Goal: Information Seeking & Learning: Learn about a topic

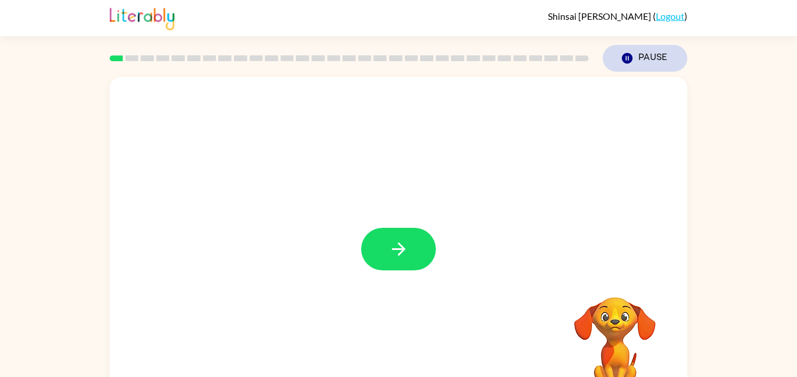
click at [620, 53] on button "Pause Pause" at bounding box center [645, 58] width 85 height 27
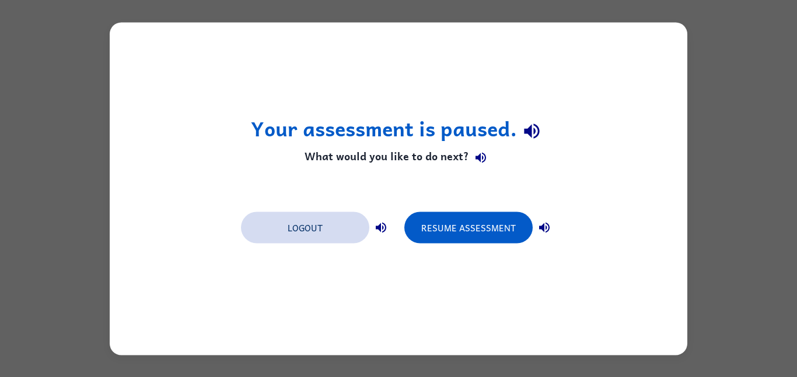
click at [324, 235] on button "Logout" at bounding box center [305, 228] width 128 height 32
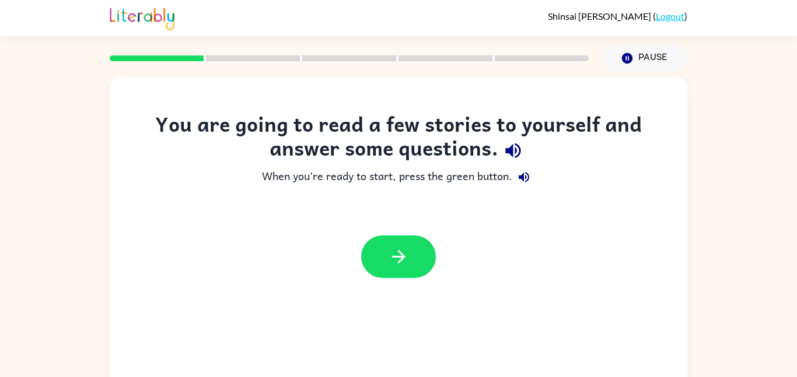
click at [514, 165] on button "button" at bounding box center [513, 151] width 30 height 30
click at [529, 185] on button "button" at bounding box center [523, 177] width 23 height 23
click at [385, 258] on button "button" at bounding box center [398, 257] width 75 height 43
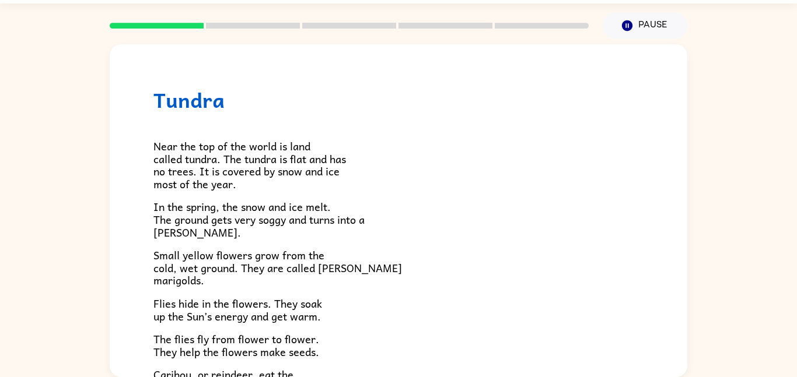
scroll to position [240, 0]
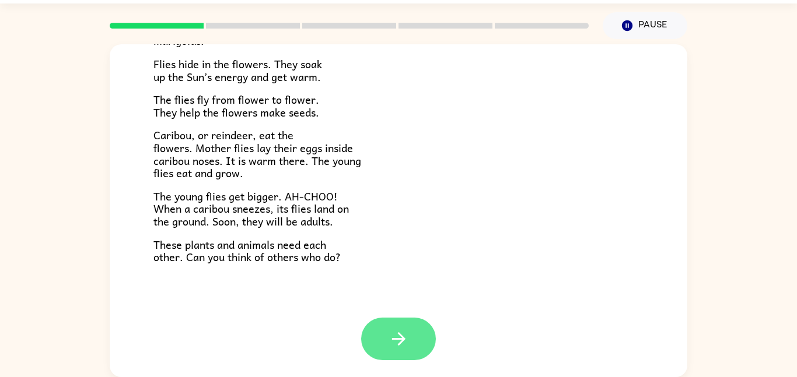
click at [422, 354] on button "button" at bounding box center [398, 339] width 75 height 43
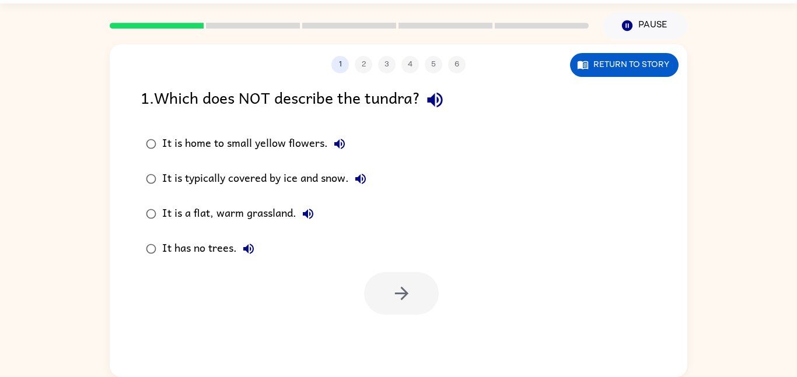
click at [415, 348] on div "1 2 3 4 5 6 Return to story 1 . Which does NOT describe the tundra? It is home …" at bounding box center [399, 210] width 578 height 333
click at [416, 341] on div "1 2 3 4 5 6 Return to story 1 . Which does NOT describe the tundra? It is home …" at bounding box center [399, 210] width 578 height 333
click at [450, 90] on button "button" at bounding box center [435, 100] width 30 height 30
click at [450, 100] on button "button" at bounding box center [435, 100] width 30 height 30
click at [438, 103] on icon "button" at bounding box center [434, 100] width 15 height 15
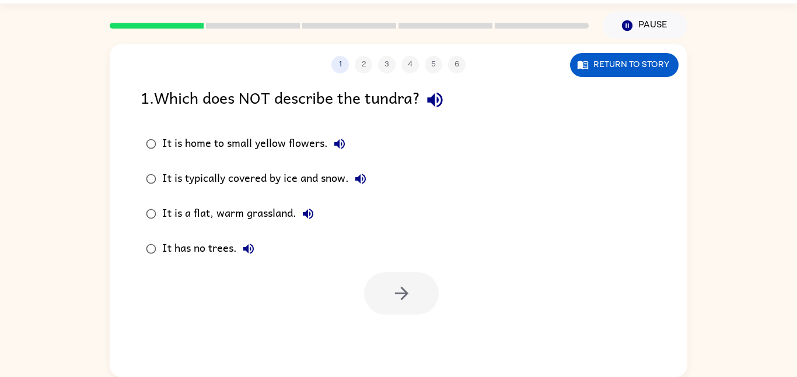
click at [362, 268] on div at bounding box center [399, 291] width 578 height 48
click at [317, 183] on div "It is typically covered by ice and snow." at bounding box center [267, 178] width 210 height 23
click at [429, 294] on button "button" at bounding box center [401, 293] width 75 height 43
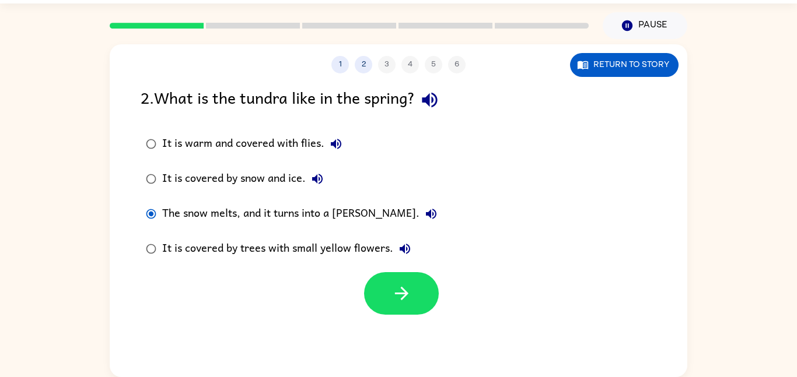
click at [0, 148] on div "1 2 3 4 5 6 Return to story 2 . What is the tundra like in the spring? It is wa…" at bounding box center [398, 208] width 797 height 338
click at [422, 298] on button "button" at bounding box center [401, 293] width 75 height 43
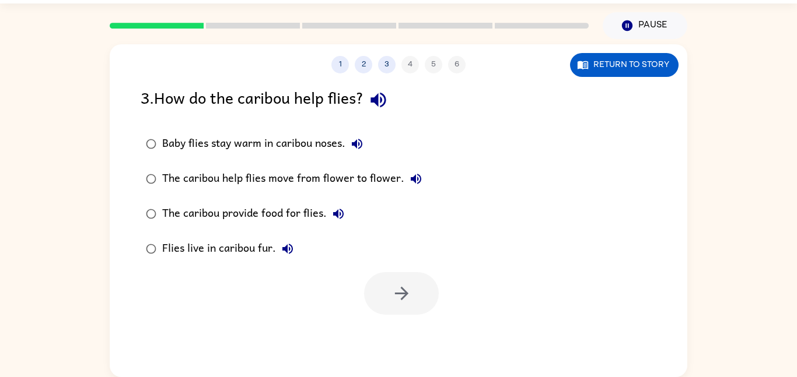
click at [184, 145] on div "Baby flies stay warm in caribou noses." at bounding box center [265, 143] width 207 height 23
click at [420, 298] on button "button" at bounding box center [401, 293] width 75 height 43
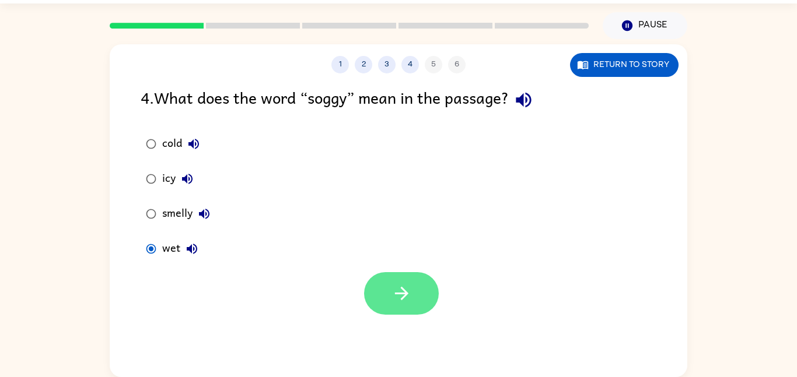
click at [391, 294] on icon "button" at bounding box center [401, 294] width 20 height 20
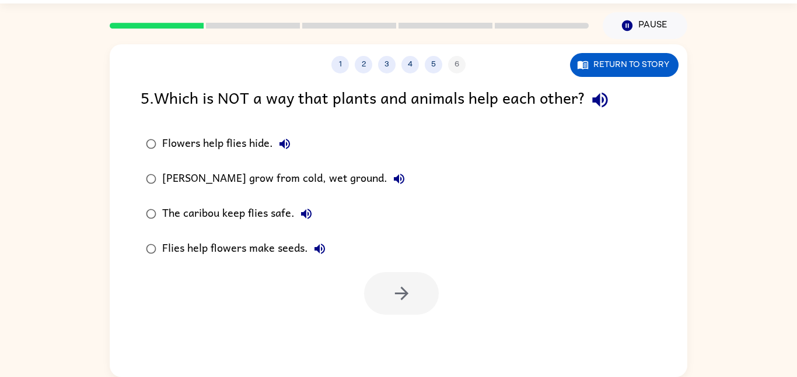
click at [177, 179] on div "Marsh marigolds grow from cold, wet ground." at bounding box center [286, 178] width 249 height 23
click at [422, 294] on button "button" at bounding box center [401, 293] width 75 height 43
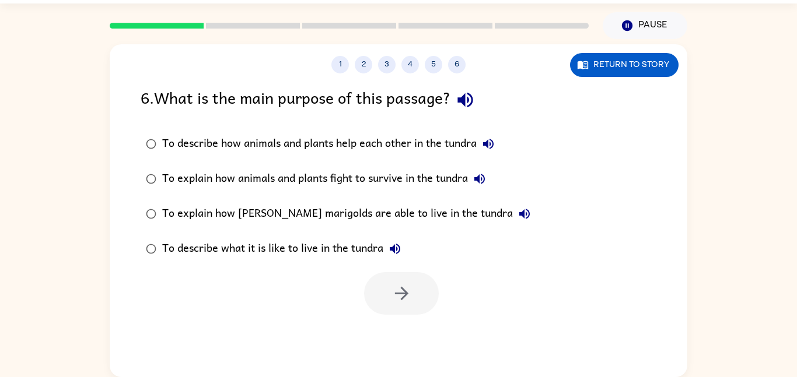
click at [192, 198] on label "To explain how marsh marigolds are able to live in the tundra" at bounding box center [338, 214] width 408 height 35
click at [225, 219] on div "To explain how marsh marigolds are able to live in the tundra" at bounding box center [349, 213] width 374 height 23
click at [398, 294] on icon "button" at bounding box center [400, 293] width 13 height 13
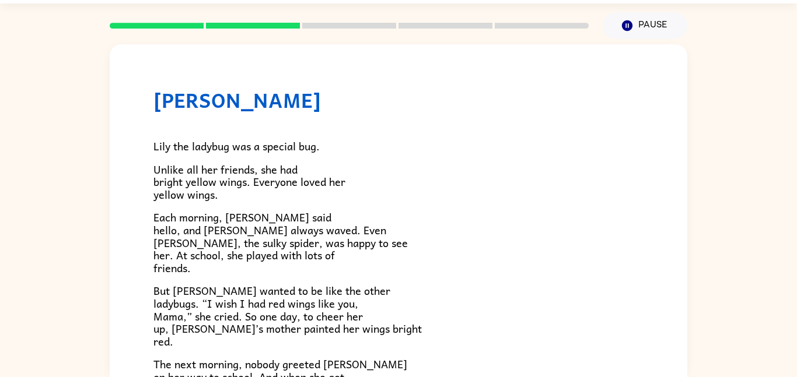
scroll to position [326, 0]
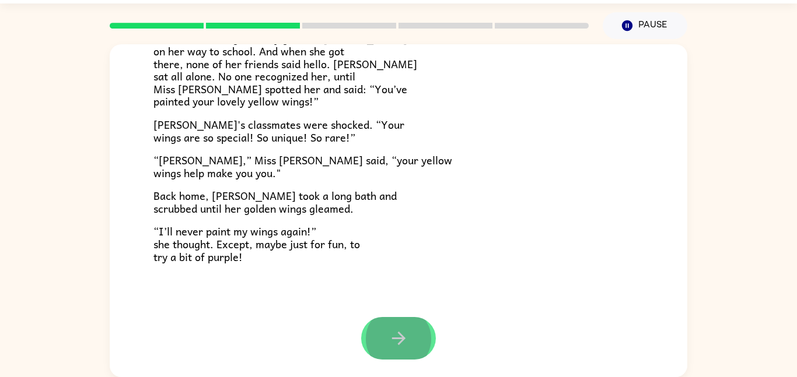
click at [393, 352] on button "button" at bounding box center [398, 338] width 75 height 43
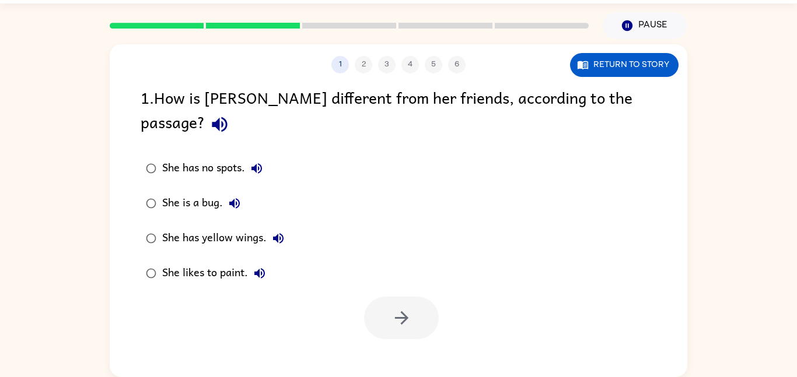
scroll to position [0, 0]
click at [400, 348] on div "1 2 3 4 5 6 Return to story 1 . How is Lily different from her friends, accordi…" at bounding box center [399, 210] width 578 height 333
click at [607, 68] on button "Return to story" at bounding box center [624, 65] width 109 height 24
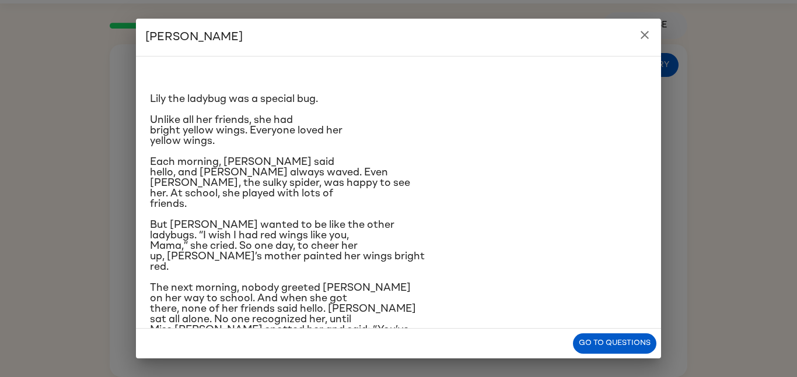
click at [261, 99] on span "Lily the ladybug was a special bug." at bounding box center [234, 99] width 168 height 11
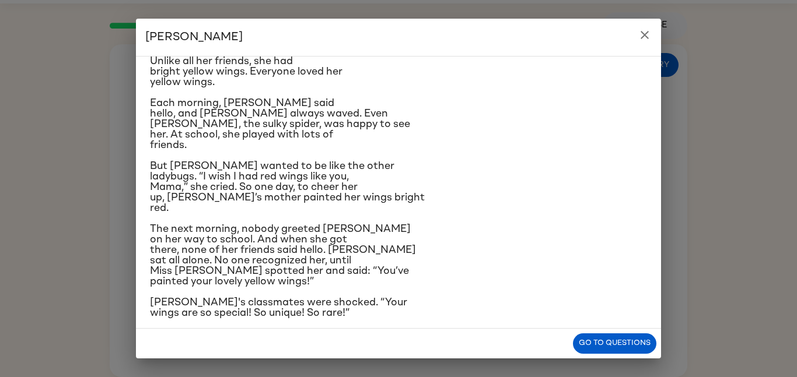
scroll to position [62, 0]
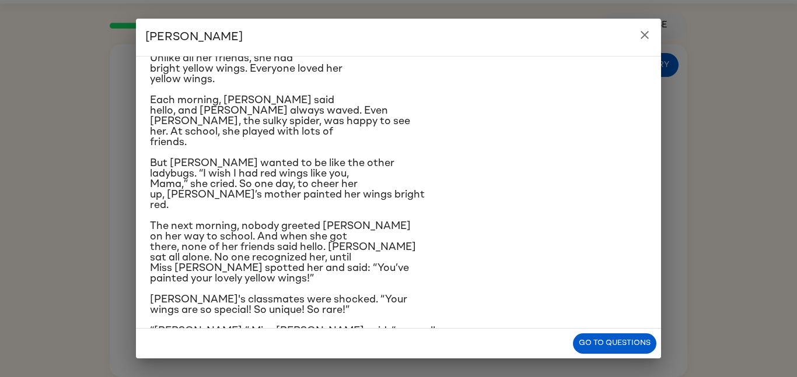
click at [729, 154] on div "Lily Ladybug Lily the ladybug was a special bug. Unlike all her friends, she ha…" at bounding box center [398, 188] width 797 height 377
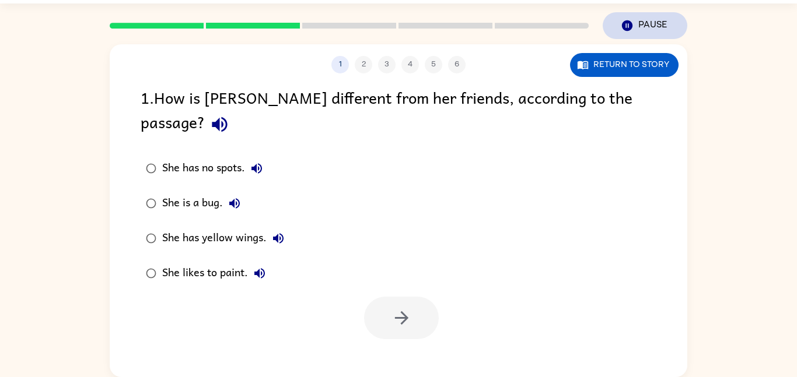
click at [659, 25] on button "Pause Pause" at bounding box center [645, 25] width 85 height 27
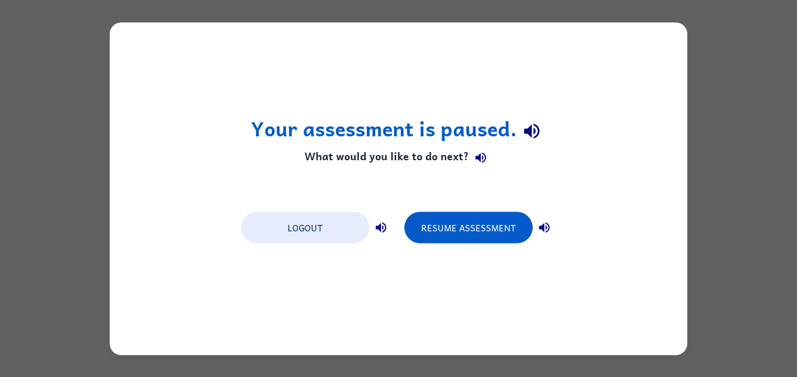
scroll to position [0, 0]
click at [335, 242] on button "Logout" at bounding box center [305, 228] width 128 height 32
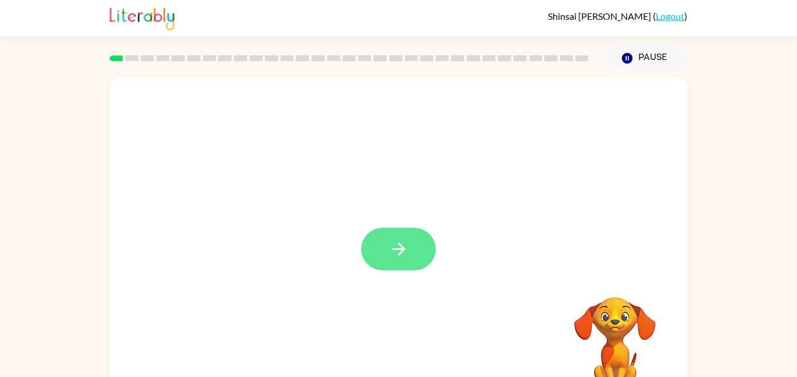
click at [389, 247] on icon "button" at bounding box center [399, 249] width 20 height 20
click at [389, 247] on div at bounding box center [399, 243] width 578 height 333
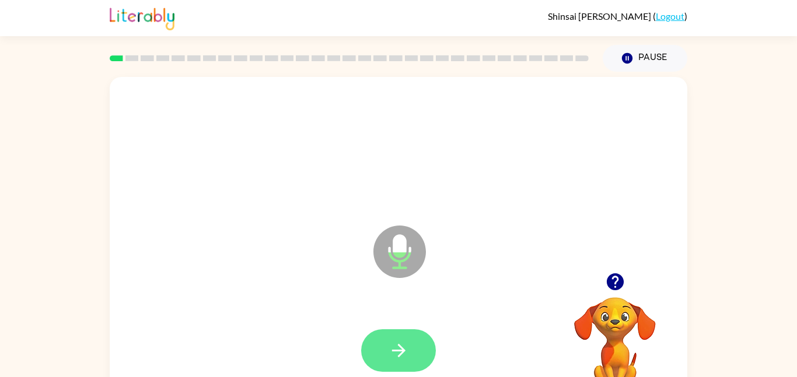
click at [419, 352] on button "button" at bounding box center [398, 351] width 75 height 43
click at [395, 338] on button "button" at bounding box center [398, 351] width 75 height 43
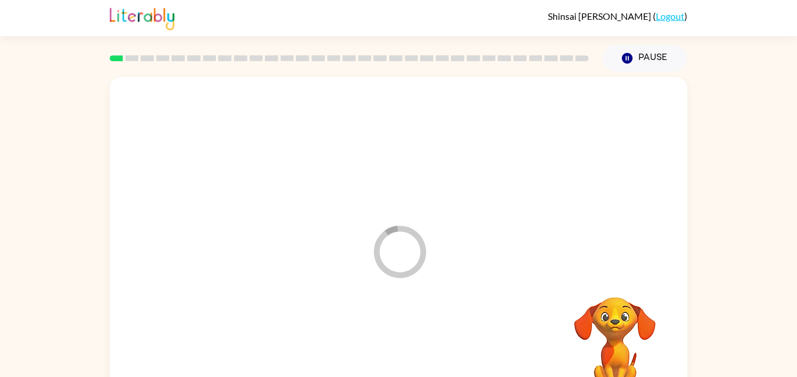
click at [398, 330] on div at bounding box center [398, 351] width 554 height 96
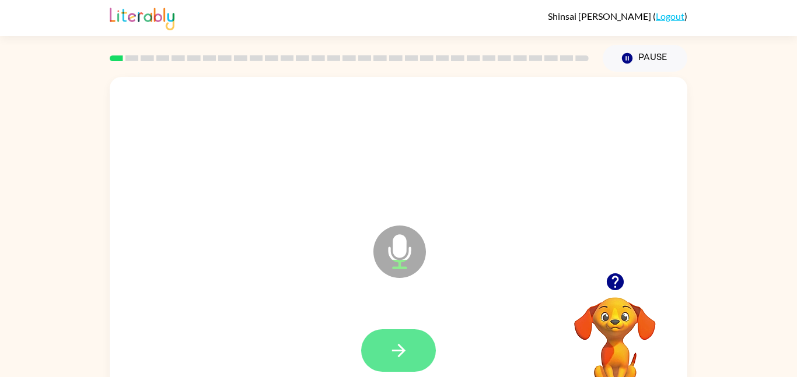
click at [398, 368] on button "button" at bounding box center [398, 351] width 75 height 43
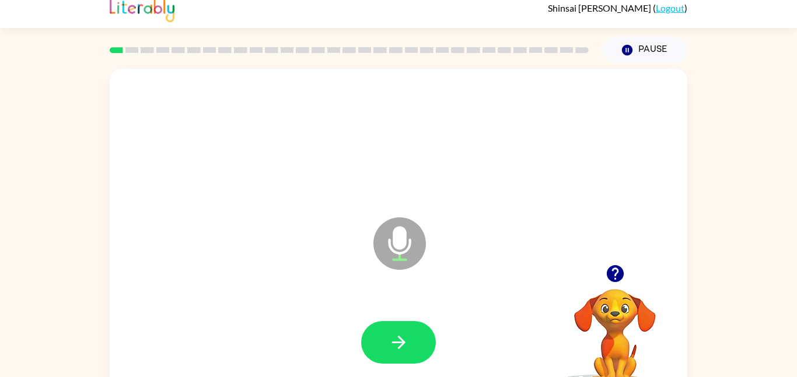
scroll to position [9, 0]
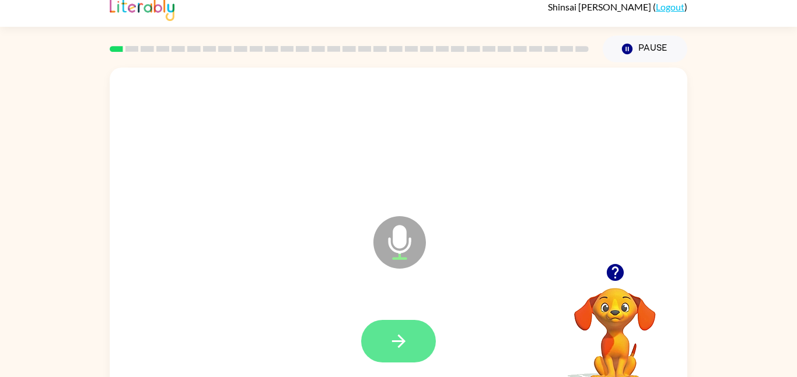
click at [401, 349] on icon "button" at bounding box center [399, 341] width 20 height 20
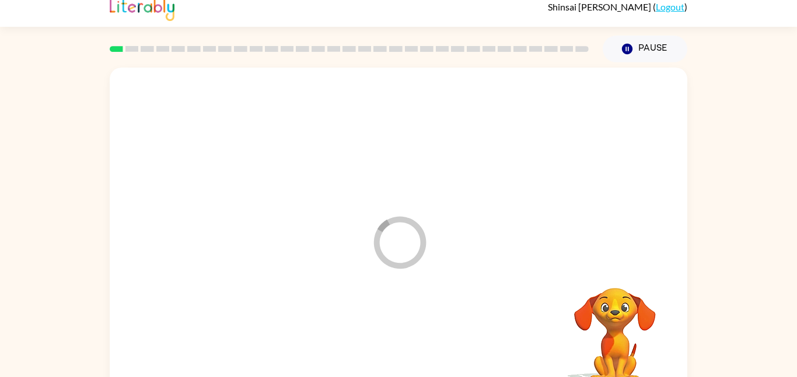
click at [391, 347] on div at bounding box center [398, 342] width 554 height 96
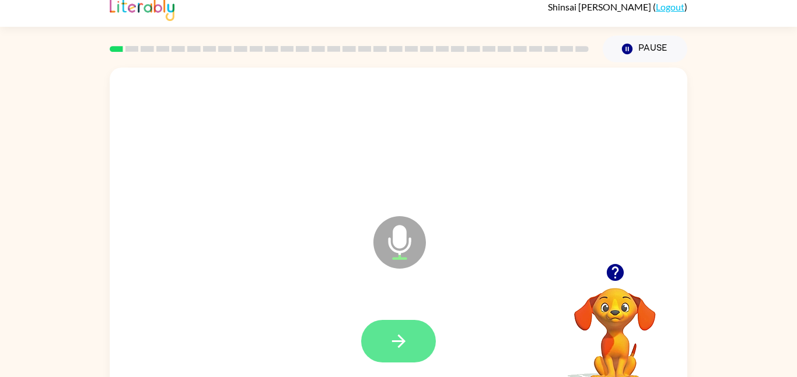
click at [420, 350] on button "button" at bounding box center [398, 341] width 75 height 43
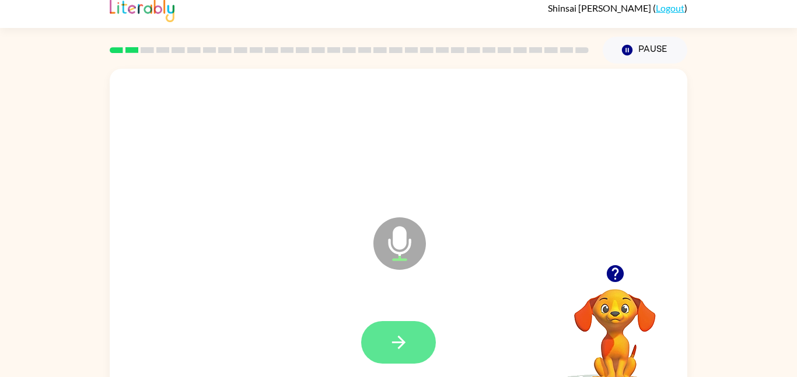
click at [414, 331] on button "button" at bounding box center [398, 342] width 75 height 43
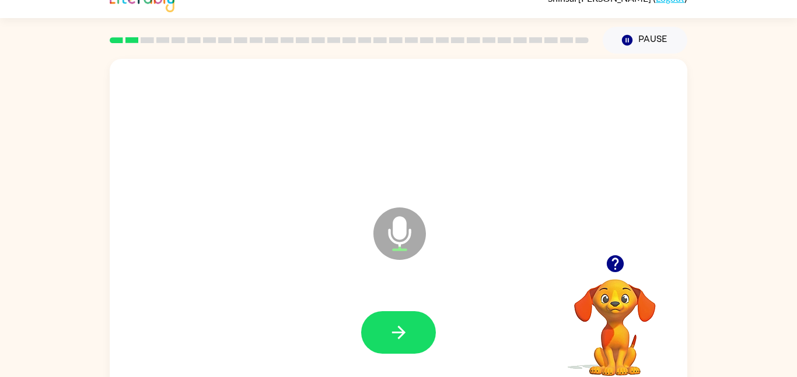
scroll to position [19, 0]
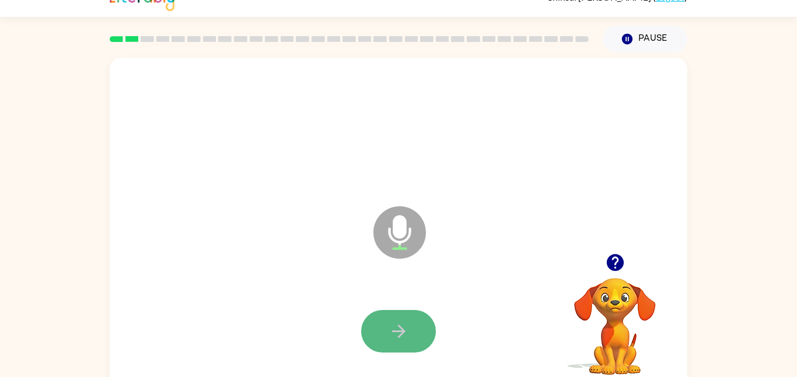
click at [405, 339] on icon "button" at bounding box center [399, 331] width 20 height 20
click at [396, 334] on div at bounding box center [398, 331] width 75 height 43
click at [397, 337] on div at bounding box center [398, 331] width 75 height 43
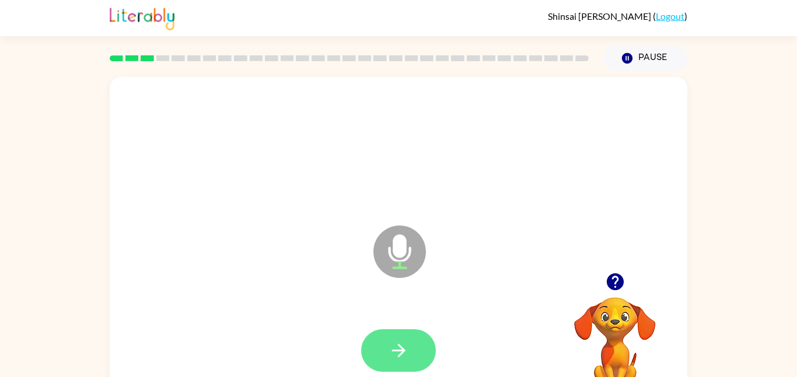
click at [401, 359] on icon "button" at bounding box center [399, 351] width 20 height 20
click at [376, 337] on button "button" at bounding box center [398, 351] width 75 height 43
click at [396, 370] on button "button" at bounding box center [398, 350] width 75 height 43
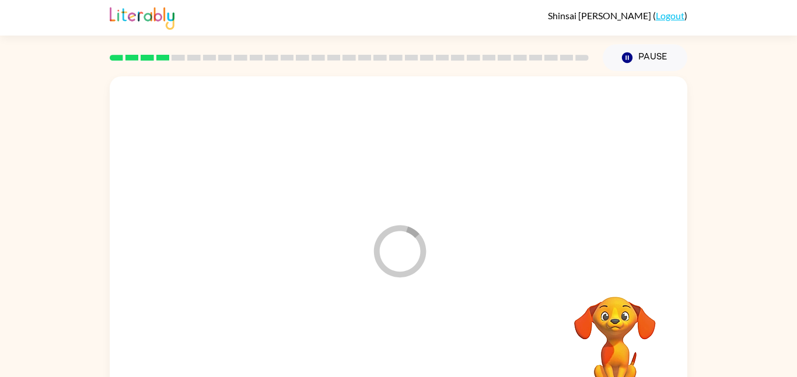
scroll to position [33, 0]
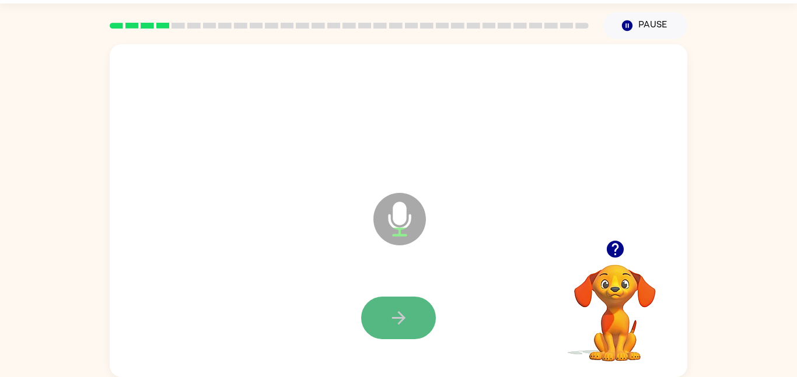
click at [393, 299] on button "button" at bounding box center [398, 318] width 75 height 43
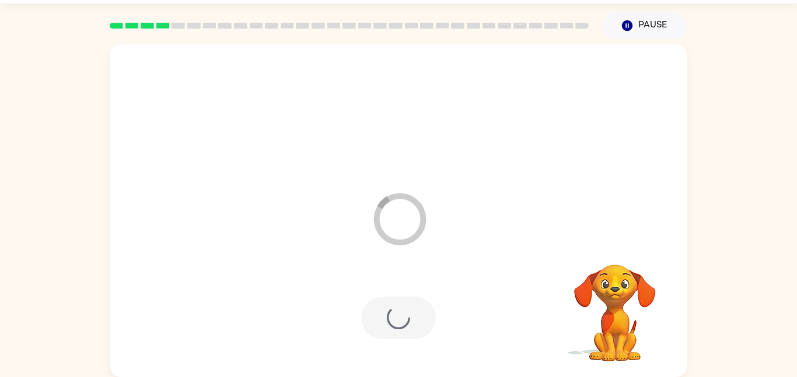
click at [308, 362] on div at bounding box center [398, 319] width 554 height 96
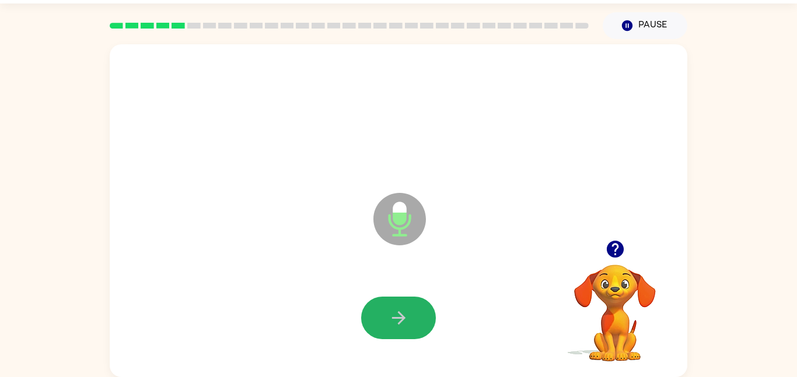
click at [386, 322] on button "button" at bounding box center [398, 318] width 75 height 43
click at [408, 307] on button "button" at bounding box center [398, 318] width 75 height 43
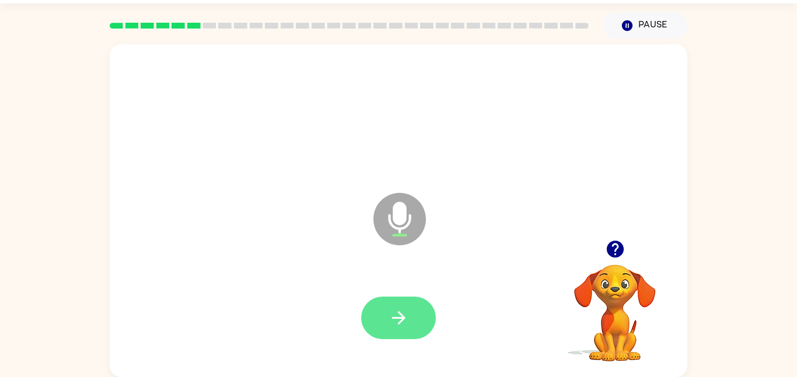
click at [389, 333] on button "button" at bounding box center [398, 318] width 75 height 43
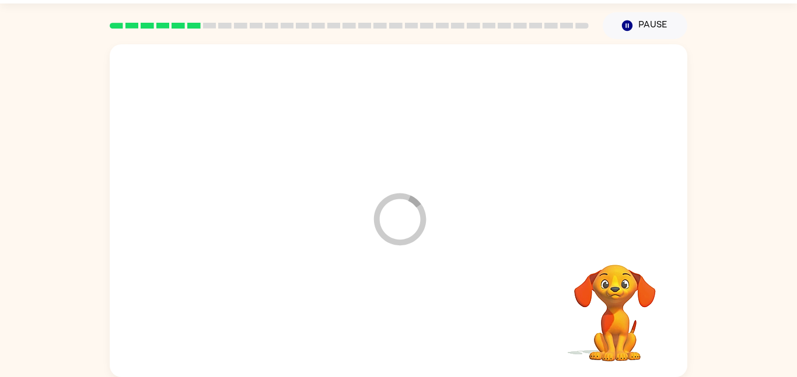
scroll to position [0, 0]
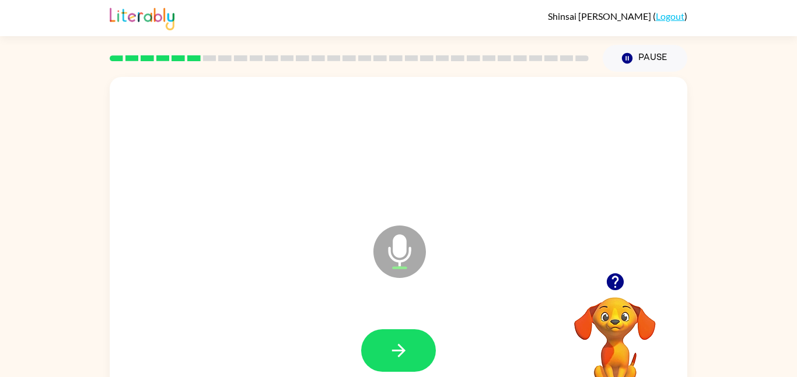
click at [618, 292] on icon "button" at bounding box center [615, 282] width 20 height 20
click at [424, 350] on button "button" at bounding box center [398, 351] width 75 height 43
click at [410, 366] on div at bounding box center [398, 351] width 75 height 43
click at [619, 292] on icon "button" at bounding box center [615, 282] width 20 height 20
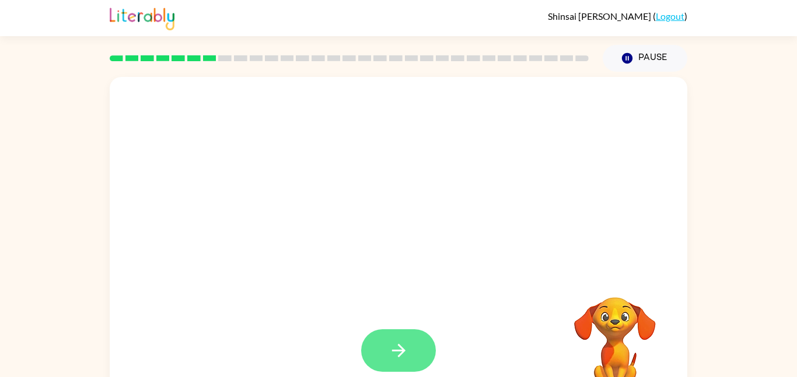
click at [427, 337] on button "button" at bounding box center [398, 351] width 75 height 43
click at [688, 311] on div "Your browser must support playing .mp4 files to use Literably. Please try using…" at bounding box center [398, 241] width 797 height 338
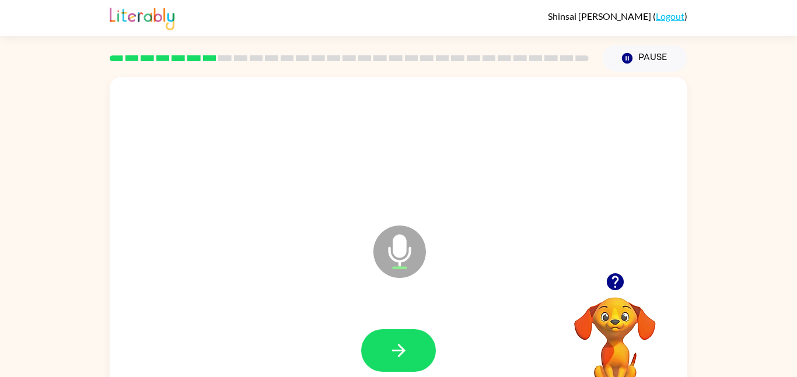
click at [555, 320] on div at bounding box center [398, 351] width 554 height 96
click at [613, 282] on icon "button" at bounding box center [614, 282] width 17 height 17
click at [408, 352] on icon "button" at bounding box center [399, 351] width 20 height 20
click at [400, 365] on div at bounding box center [398, 351] width 75 height 43
click at [394, 353] on icon "button" at bounding box center [399, 351] width 20 height 20
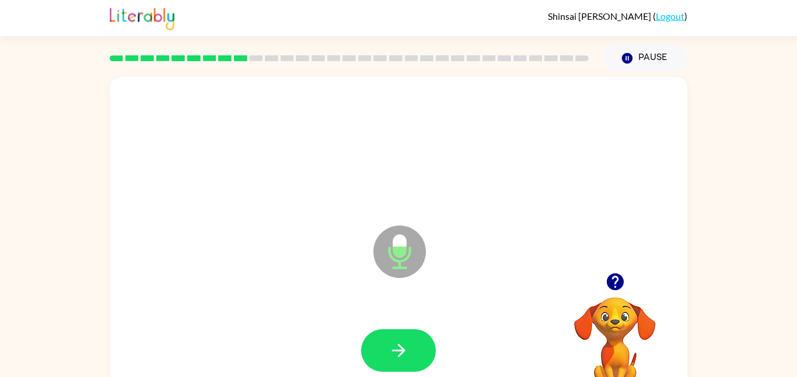
click at [0, 250] on div "Microphone The Microphone is here when it is your turn to talk Your browser mus…" at bounding box center [398, 241] width 797 height 338
click at [398, 347] on icon "button" at bounding box center [399, 351] width 20 height 20
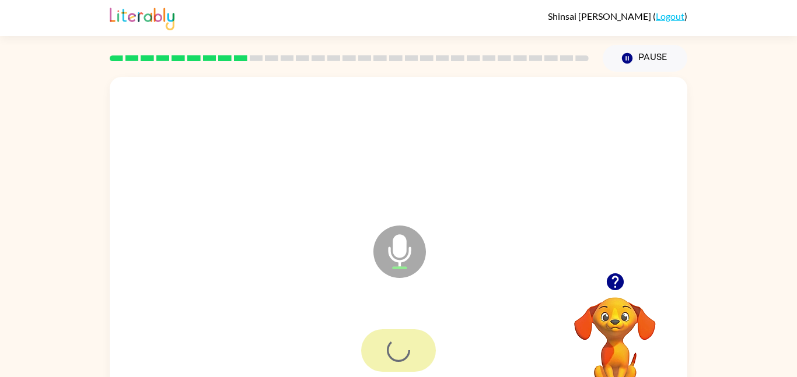
click at [402, 362] on div at bounding box center [398, 351] width 75 height 43
click at [410, 366] on div at bounding box center [398, 351] width 75 height 43
click at [610, 280] on icon "button" at bounding box center [614, 282] width 17 height 17
click at [618, 281] on icon "button" at bounding box center [614, 282] width 17 height 17
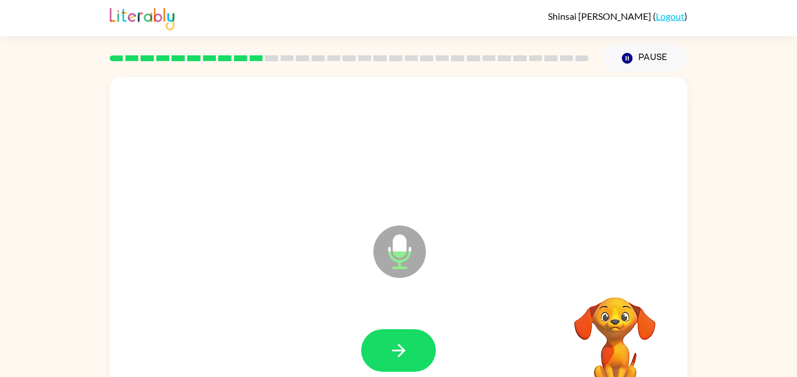
click at [744, 321] on div "Microphone The Microphone is here when it is your turn to talk Your browser mus…" at bounding box center [398, 241] width 797 height 338
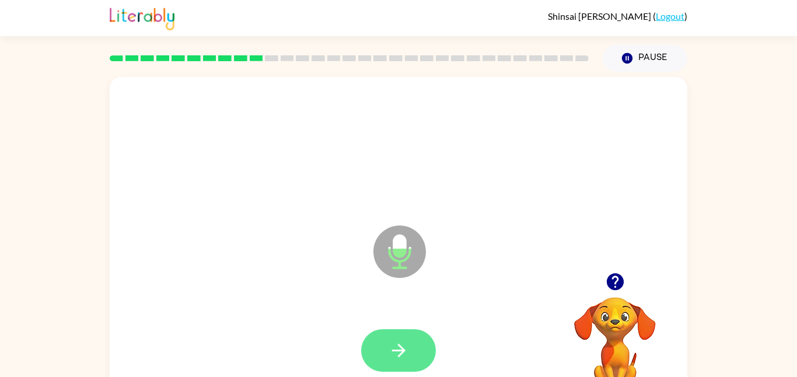
click at [402, 344] on icon "button" at bounding box center [399, 351] width 20 height 20
click at [403, 350] on div at bounding box center [398, 351] width 75 height 43
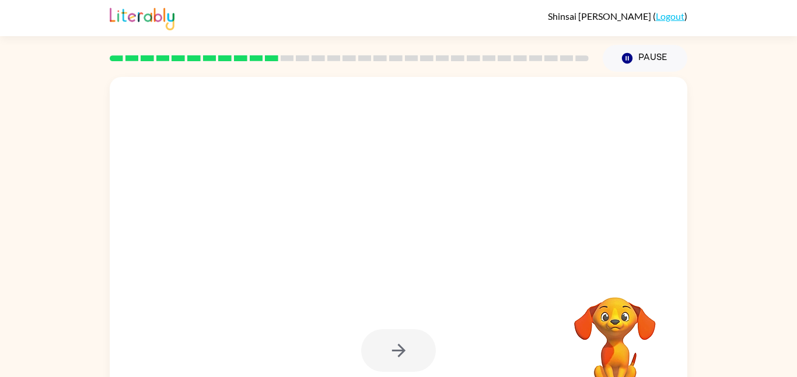
click at [785, 43] on div "[PERSON_NAME] ( Logout ) Pause Pause Your browser must support playing .mp4 fil…" at bounding box center [398, 205] width 797 height 410
click at [704, 20] on div "[PERSON_NAME] ( Logout )" at bounding box center [398, 18] width 797 height 36
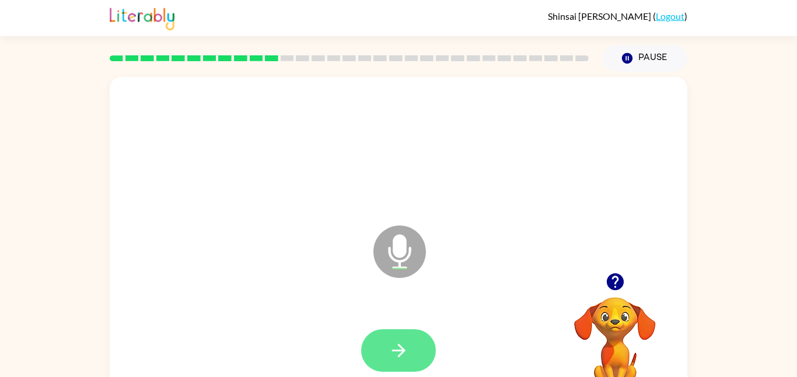
click at [414, 354] on button "button" at bounding box center [398, 351] width 75 height 43
click at [617, 293] on button "button" at bounding box center [615, 282] width 30 height 30
click at [375, 351] on button "button" at bounding box center [398, 351] width 75 height 43
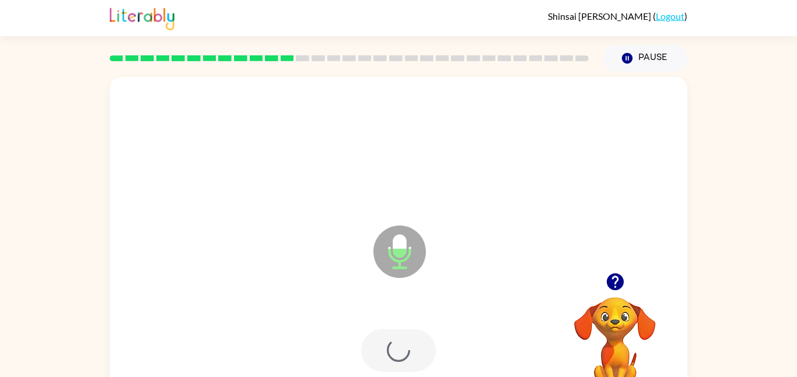
click at [380, 359] on div at bounding box center [398, 351] width 75 height 43
click at [386, 354] on div at bounding box center [398, 351] width 75 height 43
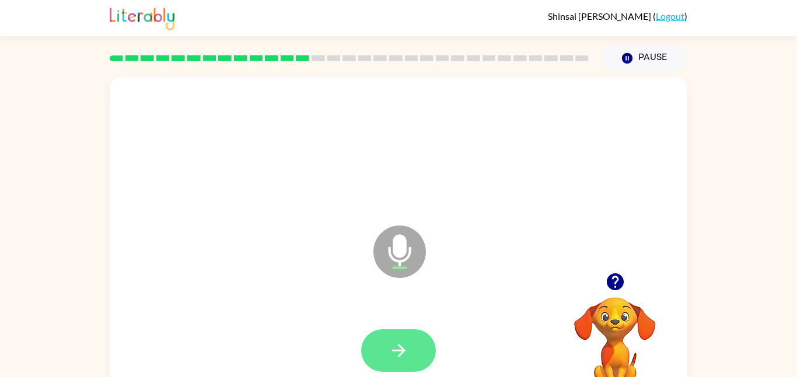
click at [400, 359] on icon "button" at bounding box center [399, 351] width 20 height 20
click at [402, 347] on icon "button" at bounding box center [399, 351] width 20 height 20
click at [402, 353] on icon "button" at bounding box center [397, 350] width 13 height 13
click at [537, 311] on div at bounding box center [398, 351] width 554 height 96
click at [398, 355] on icon "button" at bounding box center [399, 351] width 20 height 20
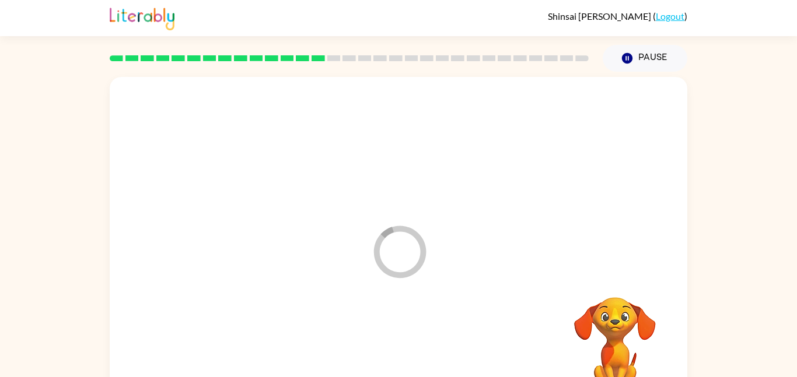
click at [408, 351] on div at bounding box center [398, 351] width 554 height 96
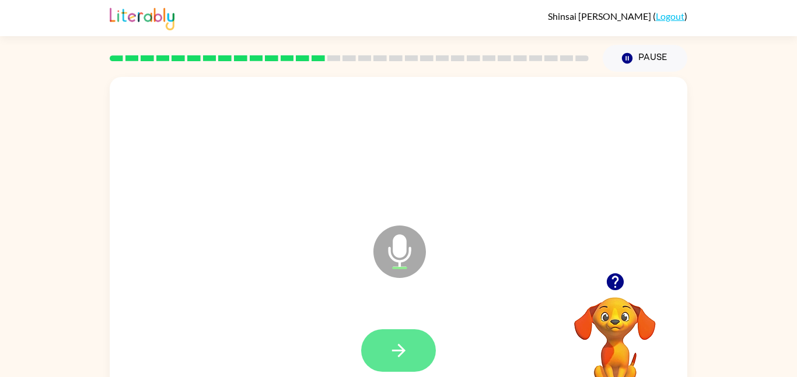
click at [428, 338] on button "button" at bounding box center [398, 351] width 75 height 43
click at [382, 360] on div at bounding box center [398, 351] width 75 height 43
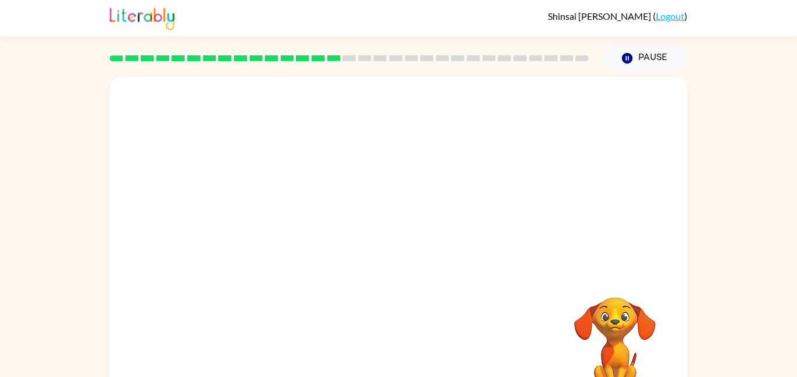
click at [379, 300] on div at bounding box center [399, 243] width 578 height 333
click at [394, 163] on div at bounding box center [398, 148] width 554 height 96
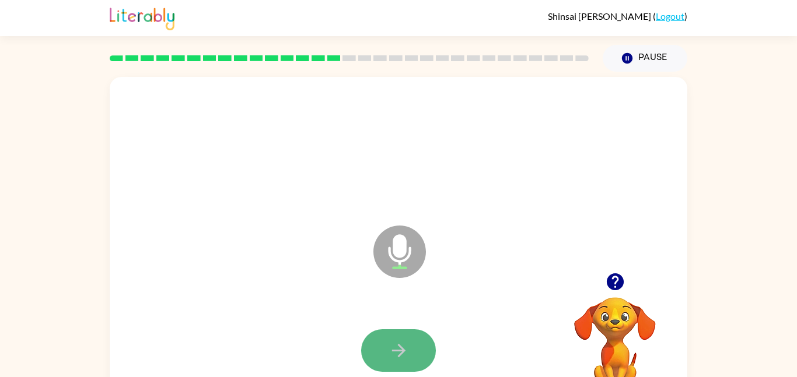
click at [406, 345] on icon "button" at bounding box center [399, 351] width 20 height 20
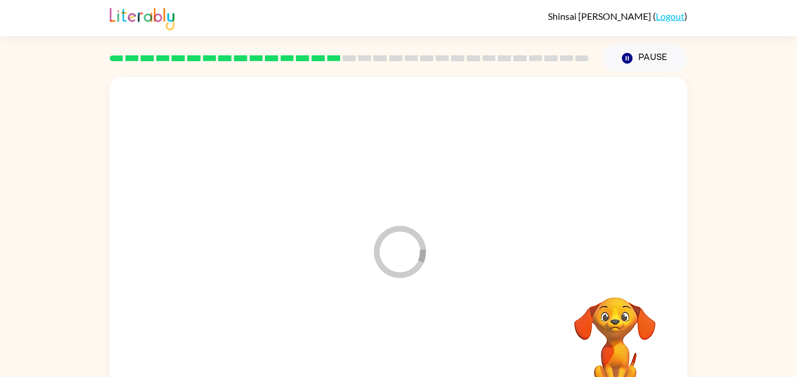
click at [396, 358] on div at bounding box center [398, 351] width 554 height 96
click at [410, 342] on div at bounding box center [398, 351] width 554 height 96
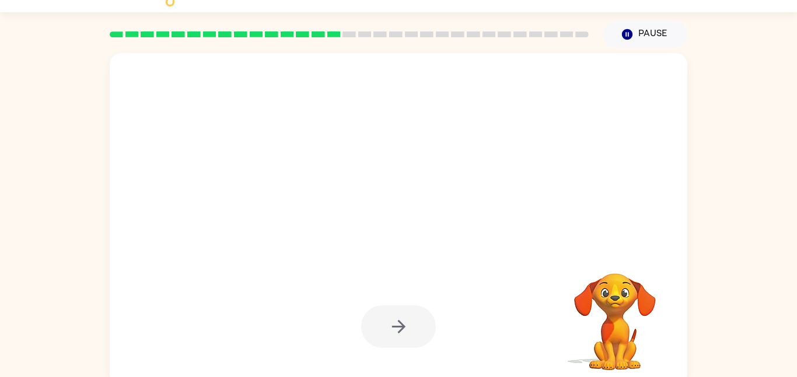
scroll to position [29, 0]
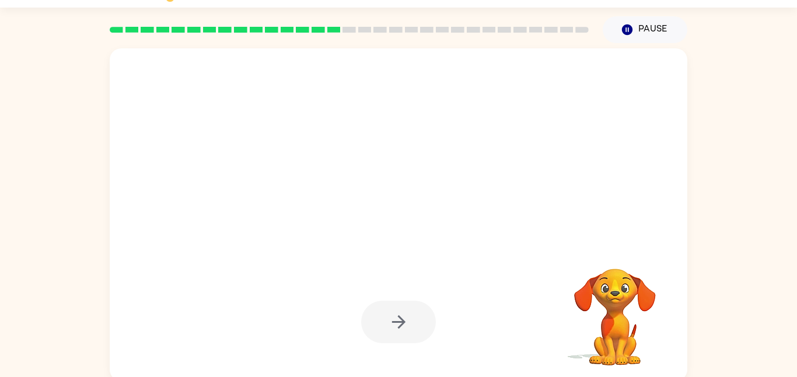
click at [424, 310] on div at bounding box center [398, 322] width 75 height 43
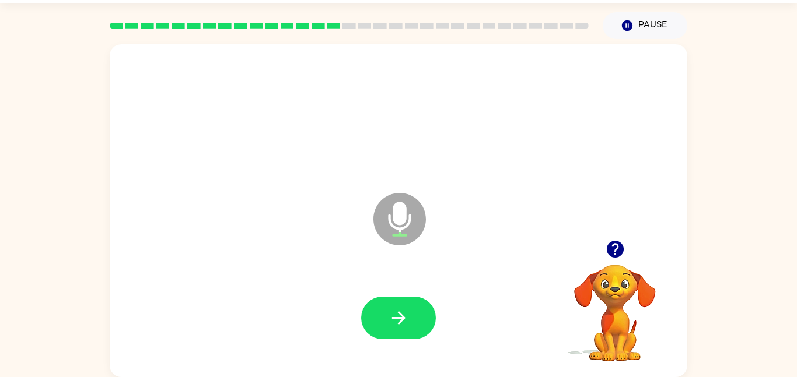
scroll to position [33, 0]
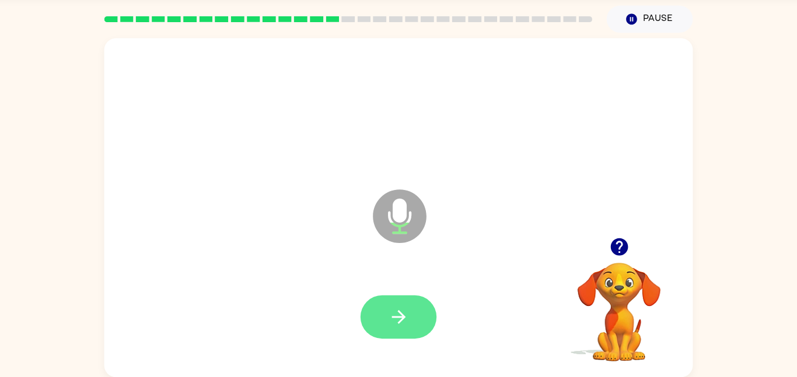
click at [415, 321] on button "button" at bounding box center [398, 318] width 75 height 43
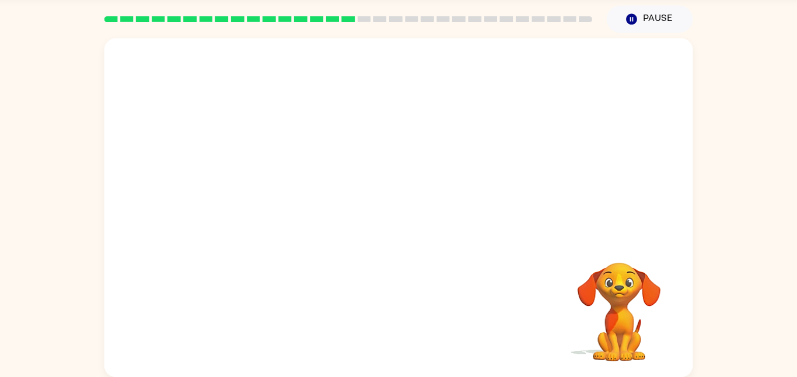
click at [422, 355] on div at bounding box center [398, 319] width 554 height 96
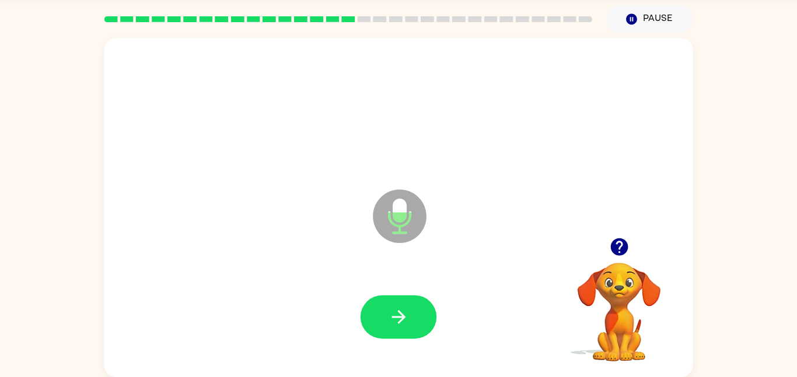
click at [414, 279] on div at bounding box center [398, 319] width 554 height 96
click at [366, 348] on div at bounding box center [398, 319] width 554 height 96
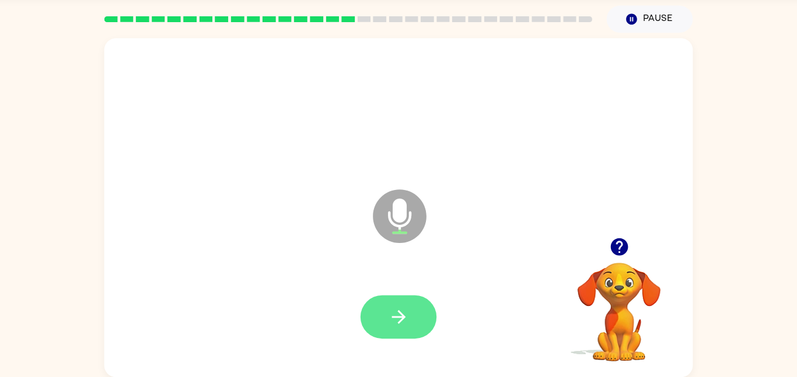
click at [394, 321] on icon "button" at bounding box center [399, 318] width 20 height 20
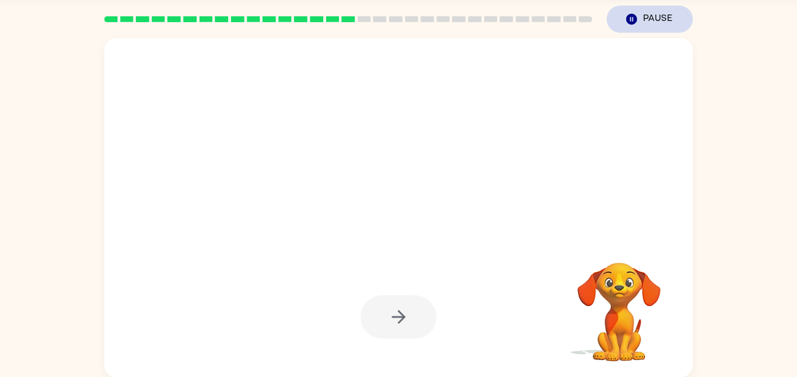
click at [648, 27] on button "Pause Pause" at bounding box center [645, 25] width 85 height 27
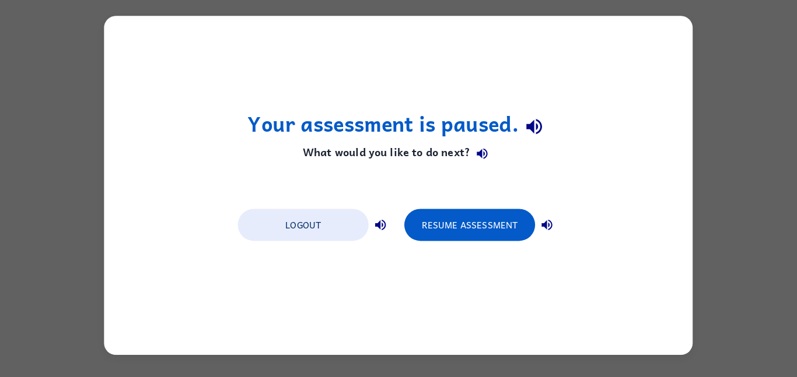
scroll to position [0, 0]
click at [492, 232] on button "Resume Assessment" at bounding box center [468, 228] width 128 height 32
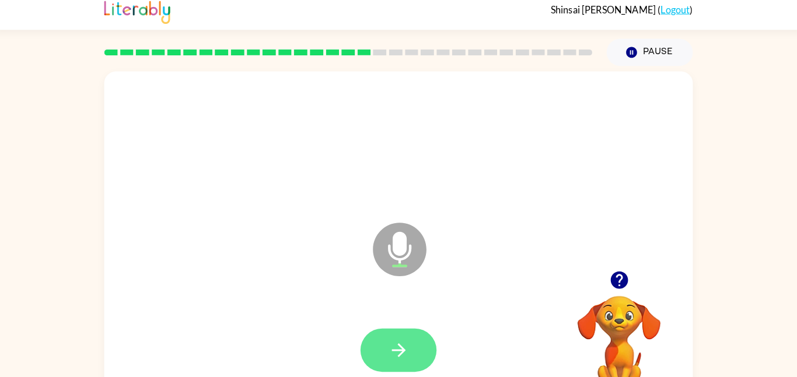
click at [390, 349] on icon "button" at bounding box center [399, 351] width 20 height 20
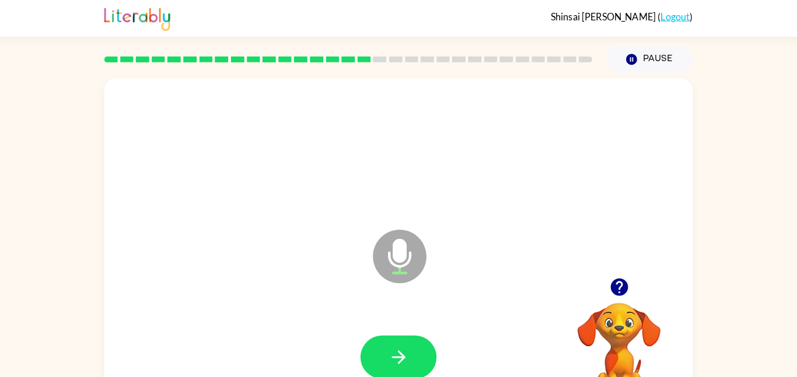
click at [372, 330] on div at bounding box center [398, 351] width 75 height 43
click at [363, 347] on button "button" at bounding box center [398, 351] width 75 height 43
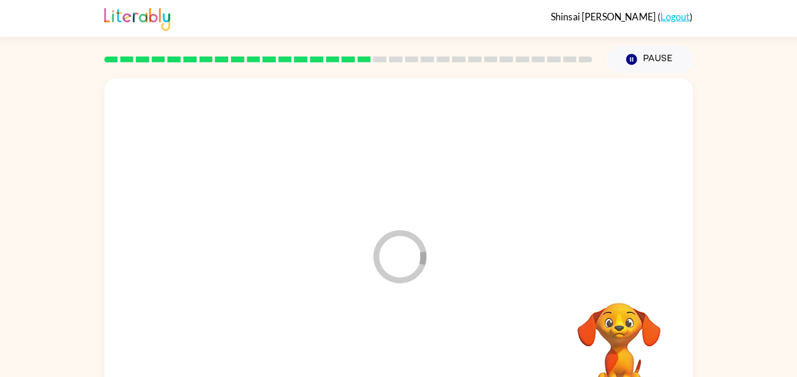
click at [442, 364] on div at bounding box center [398, 351] width 554 height 96
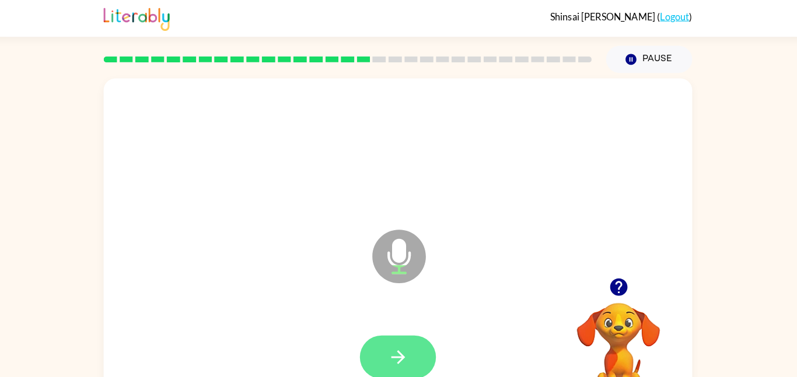
click at [404, 350] on icon "button" at bounding box center [397, 350] width 13 height 13
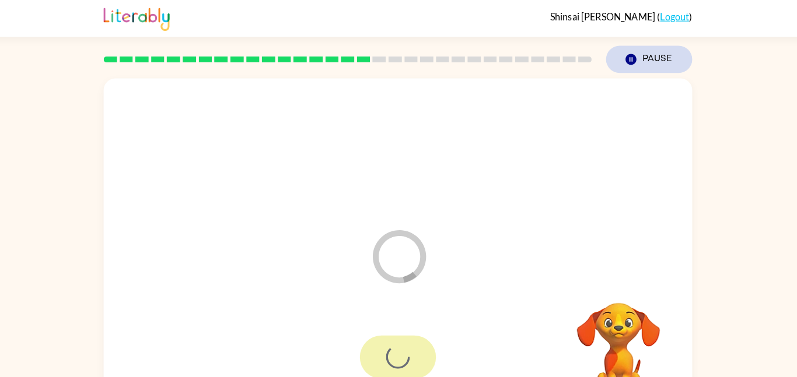
click at [645, 53] on button "Pause Pause" at bounding box center [645, 58] width 85 height 27
